Goal: Use online tool/utility: Utilize a website feature to perform a specific function

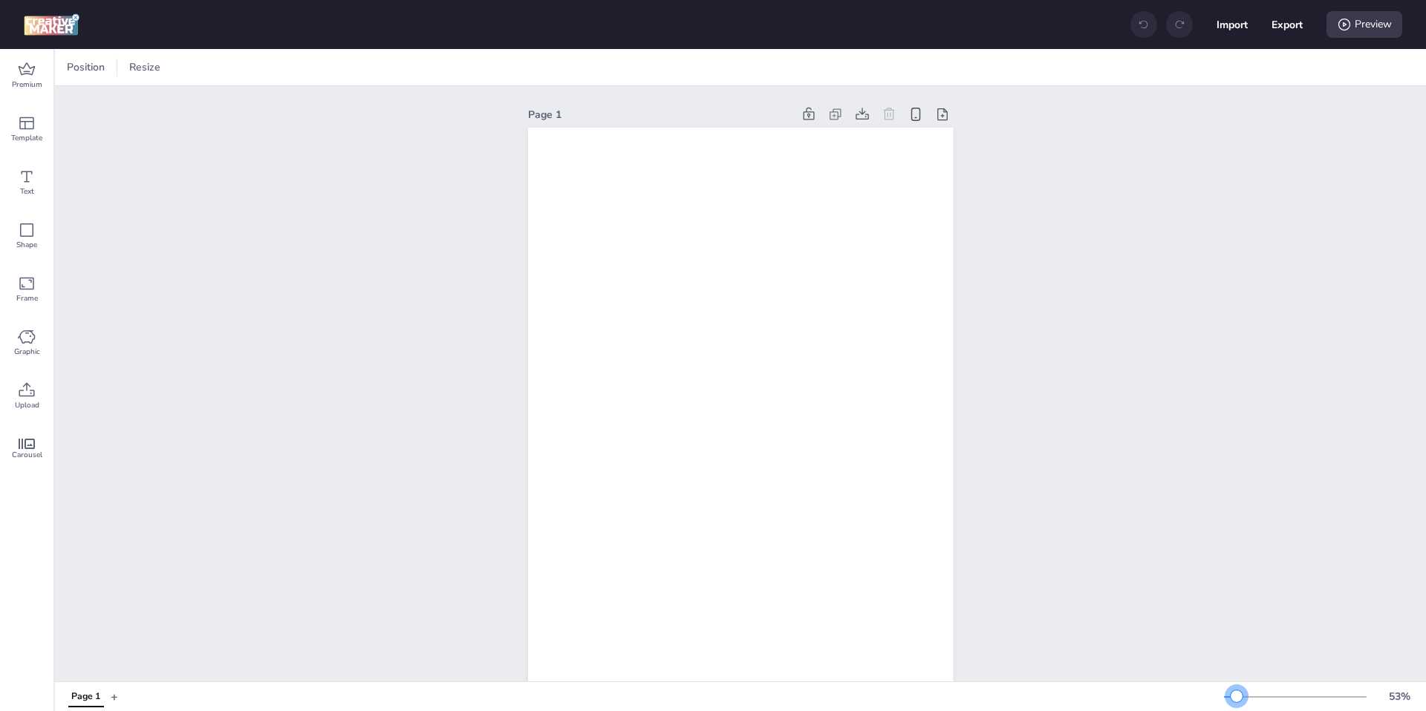
drag, startPoint x: 1249, startPoint y: 698, endPoint x: 1235, endPoint y: 700, distance: 14.2
click at [1236, 700] on div at bounding box center [1236, 697] width 12 height 12
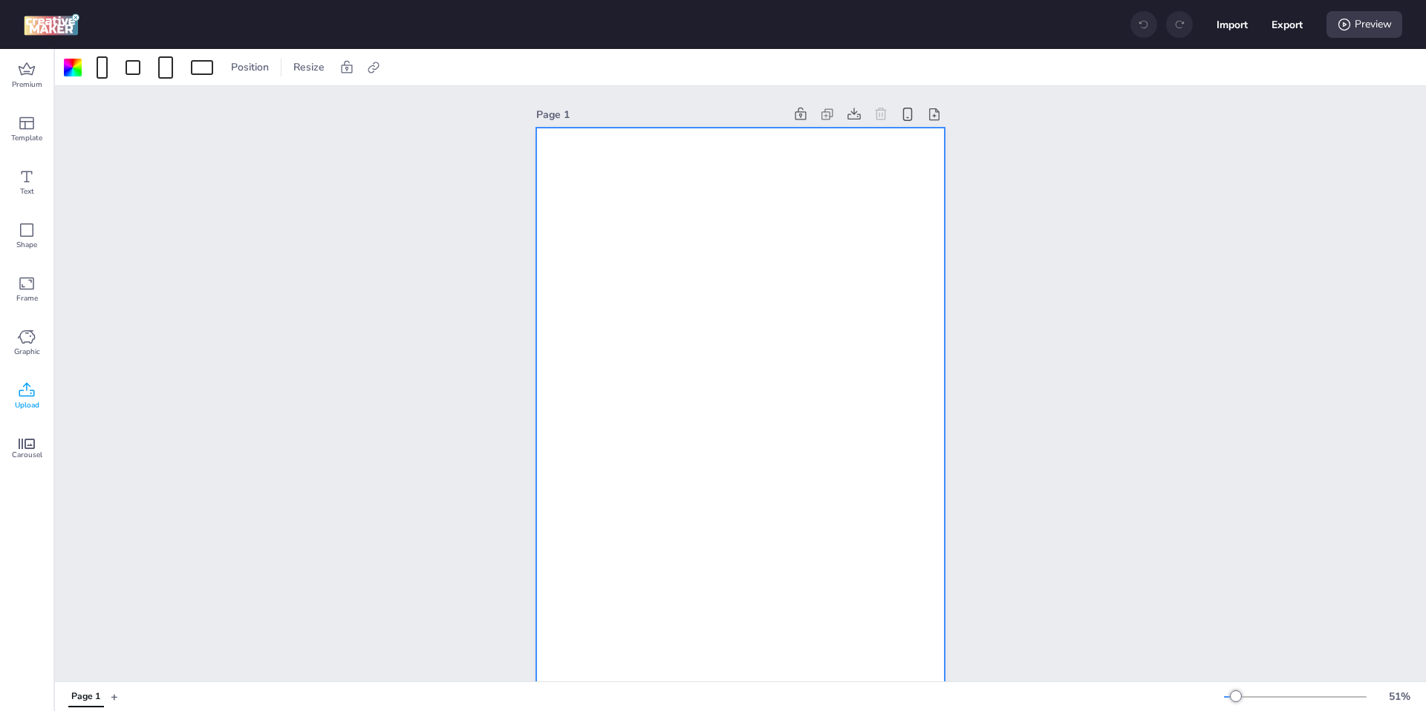
click at [31, 400] on span "Upload" at bounding box center [27, 406] width 25 height 12
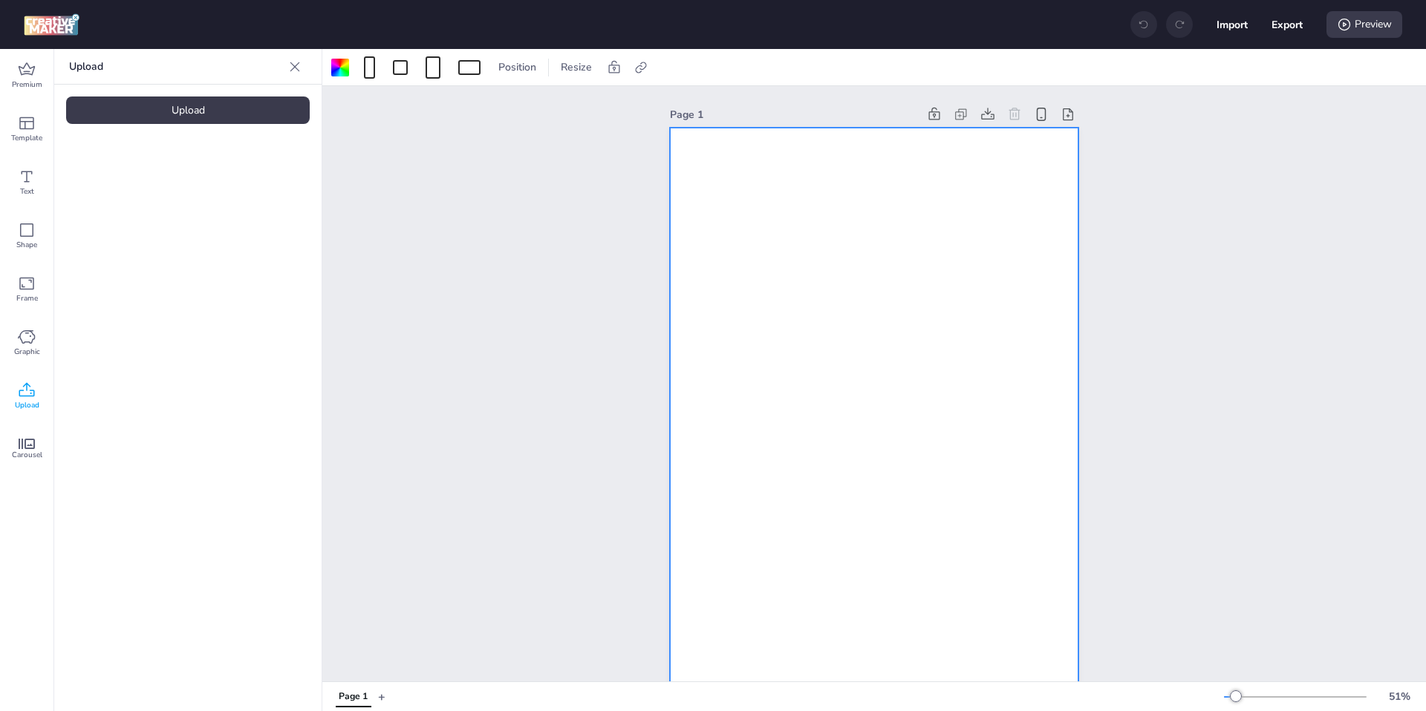
click at [213, 116] on div "Upload" at bounding box center [188, 110] width 244 height 27
click at [1148, 445] on div "Page 1" at bounding box center [873, 479] width 1103 height 786
click at [919, 258] on div at bounding box center [874, 491] width 409 height 727
click at [212, 97] on div "Upload" at bounding box center [188, 110] width 244 height 27
click at [129, 215] on img at bounding box center [125, 208] width 91 height 16
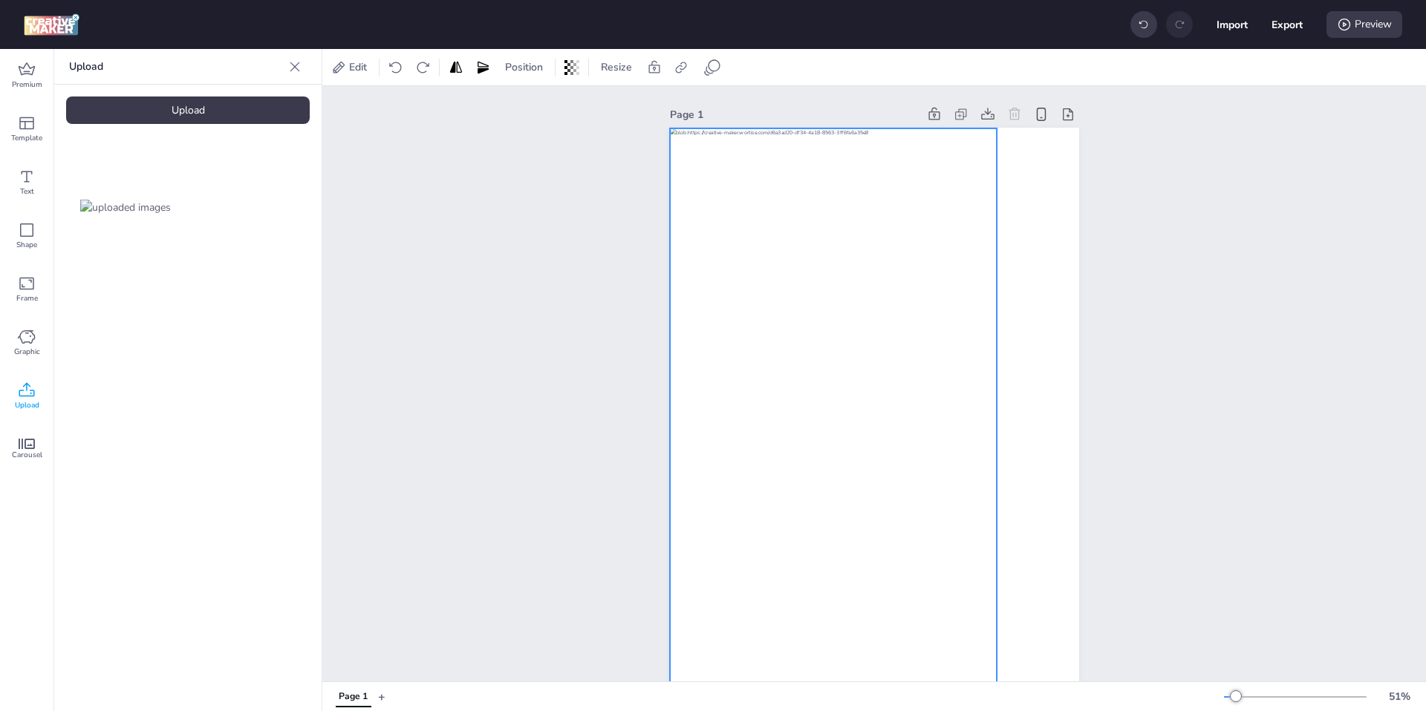
drag, startPoint x: 900, startPoint y: 334, endPoint x: 859, endPoint y: 262, distance: 82.8
click at [859, 262] on div at bounding box center [833, 418] width 327 height 581
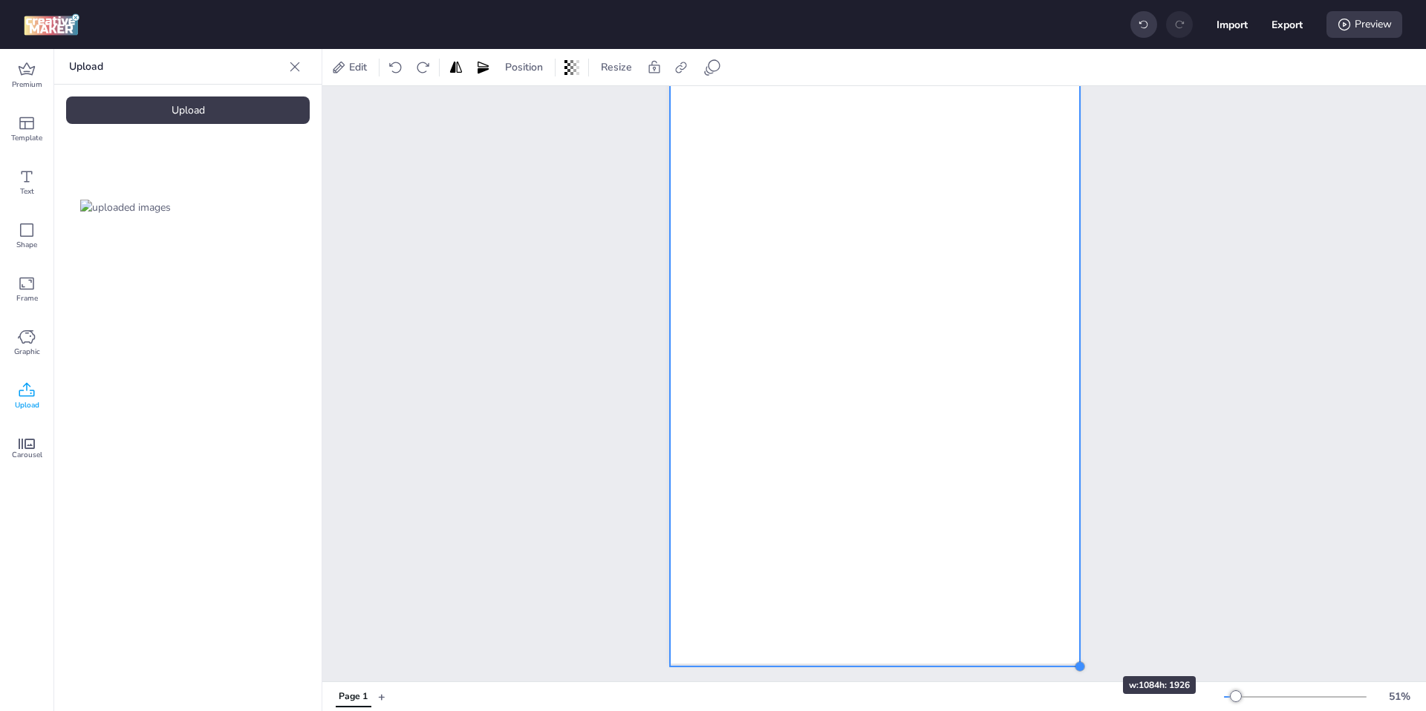
drag, startPoint x: 995, startPoint y: 507, endPoint x: 1080, endPoint y: 651, distance: 167.1
click at [1080, 651] on div "Page 1" at bounding box center [874, 288] width 492 height 786
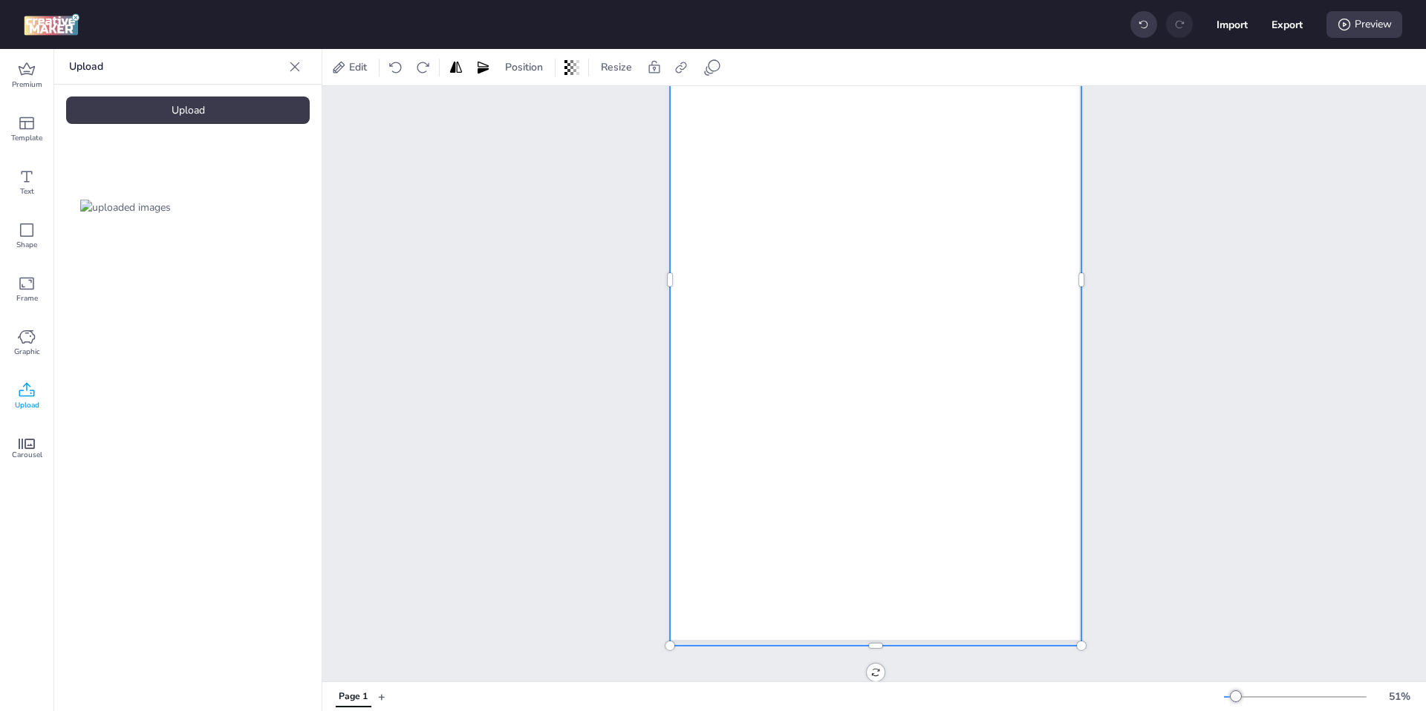
click at [1101, 504] on div "Page 1" at bounding box center [874, 265] width 492 height 786
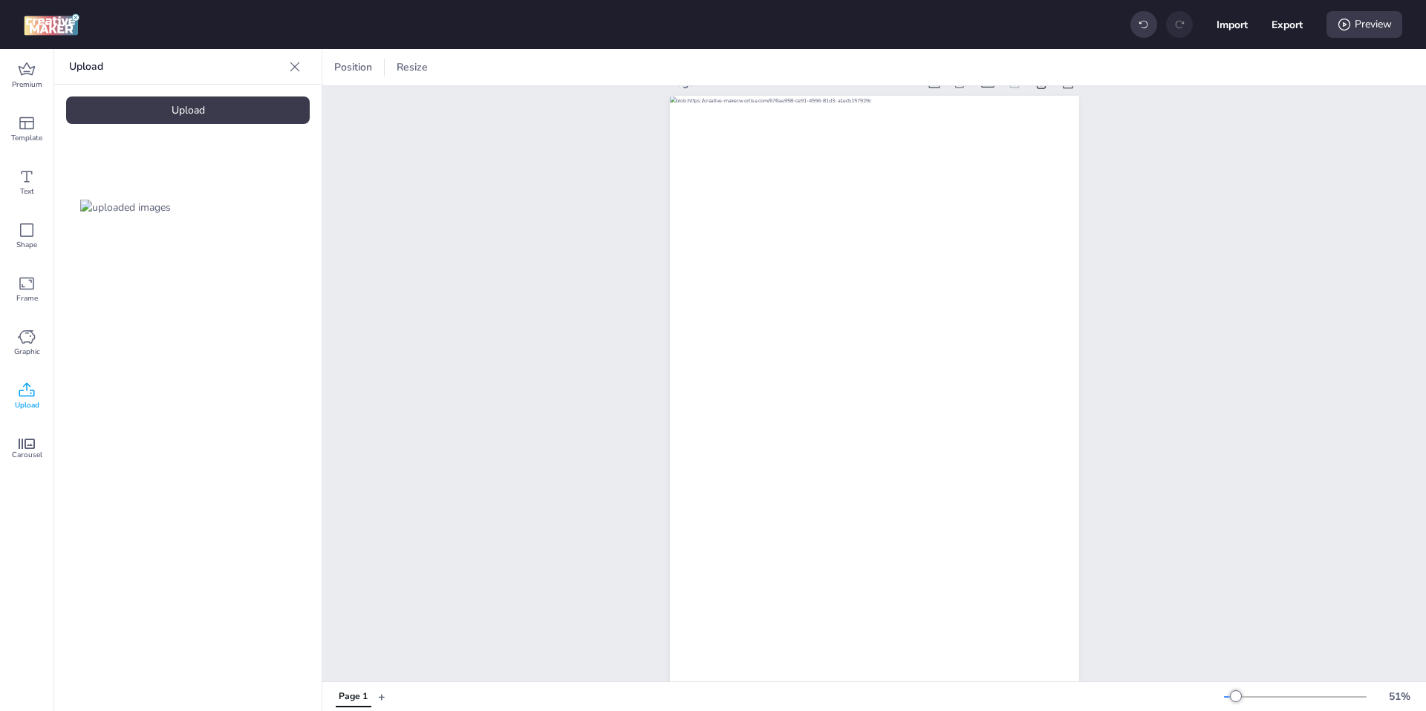
scroll to position [0, 0]
click at [1129, 477] on div "Page 1" at bounding box center [873, 479] width 1103 height 786
click at [1139, 270] on div "Page 1" at bounding box center [873, 479] width 1103 height 786
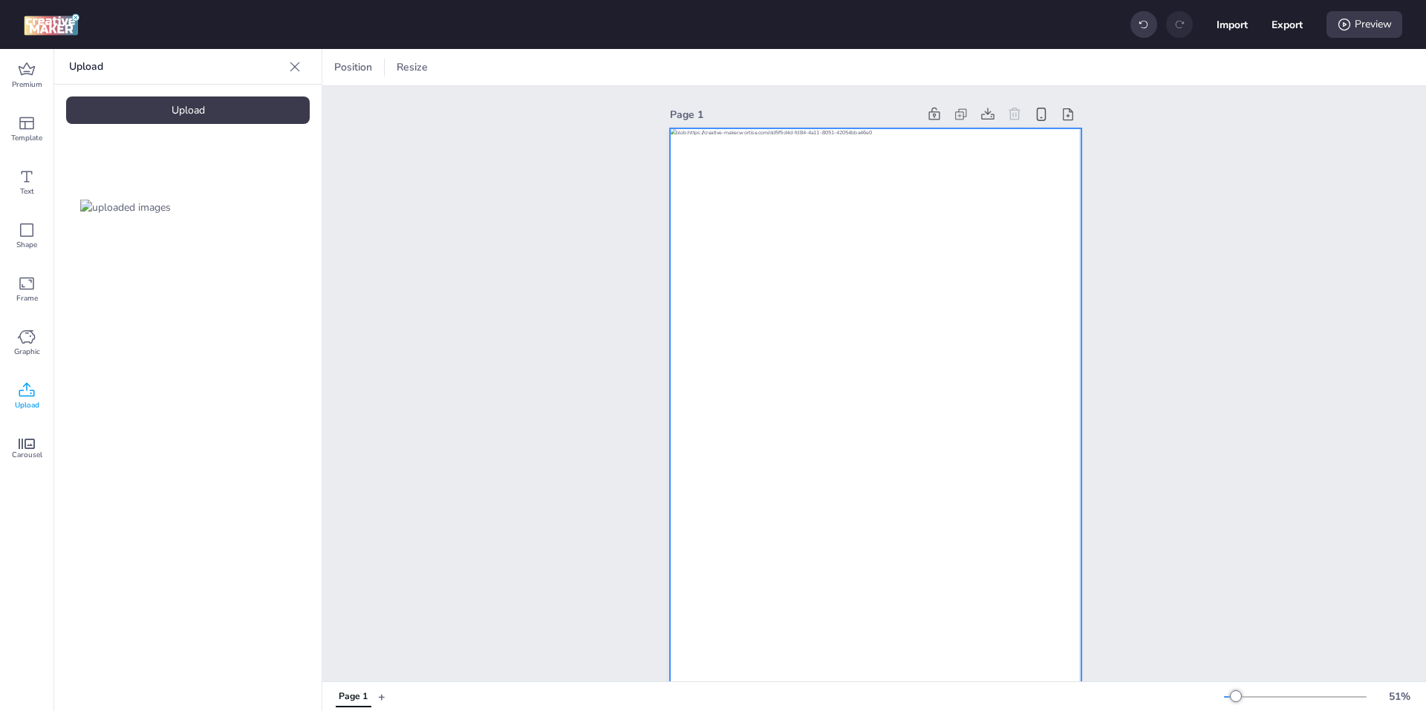
click at [918, 166] on div at bounding box center [876, 494] width 412 height 732
click at [832, 225] on div at bounding box center [876, 494] width 412 height 732
click at [682, 70] on icon at bounding box center [681, 67] width 15 height 15
click at [600, 105] on span "Activate hyperlink" at bounding box center [585, 105] width 82 height 16
click at [534, 106] on input "Activate hyperlink" at bounding box center [529, 111] width 10 height 10
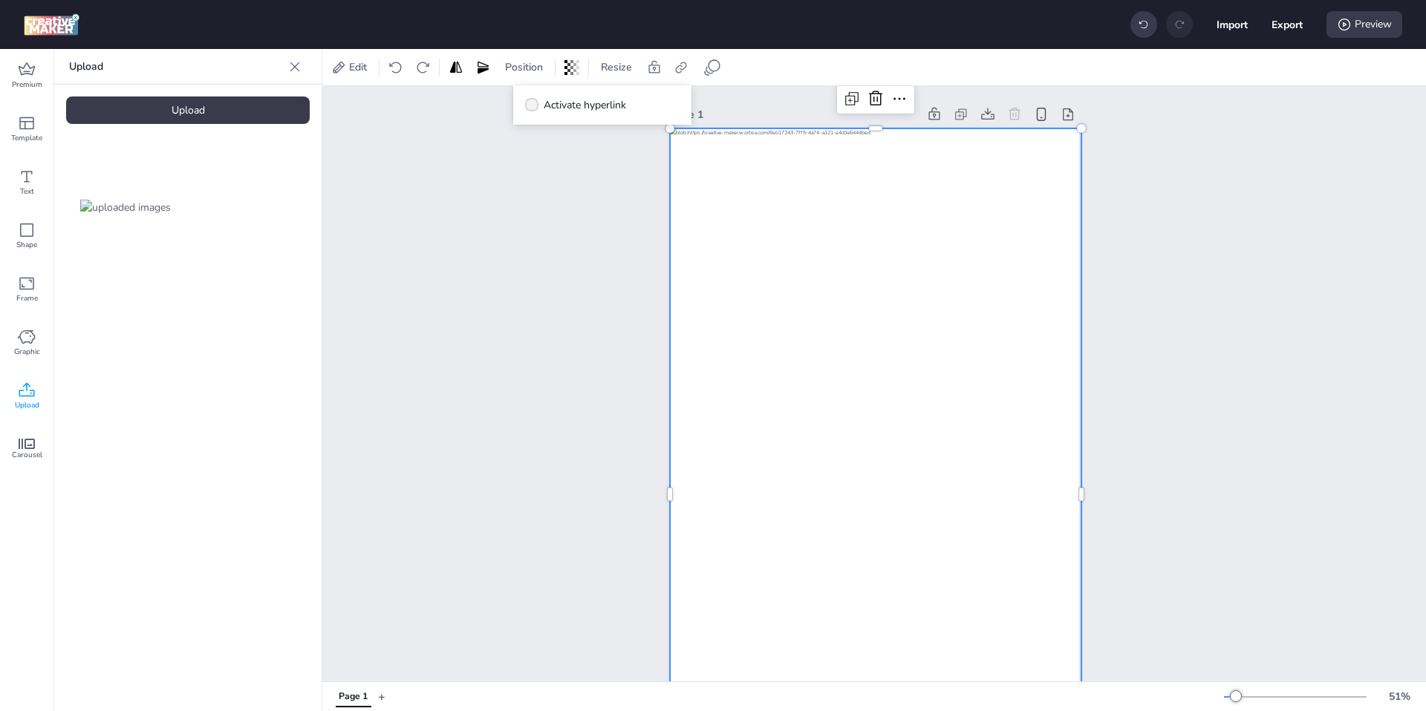
checkbox input "true"
click at [591, 177] on input "Type URL" at bounding box center [603, 177] width 136 height 16
click at [485, 305] on div "Page 1" at bounding box center [873, 479] width 1103 height 786
